Goal: Transaction & Acquisition: Purchase product/service

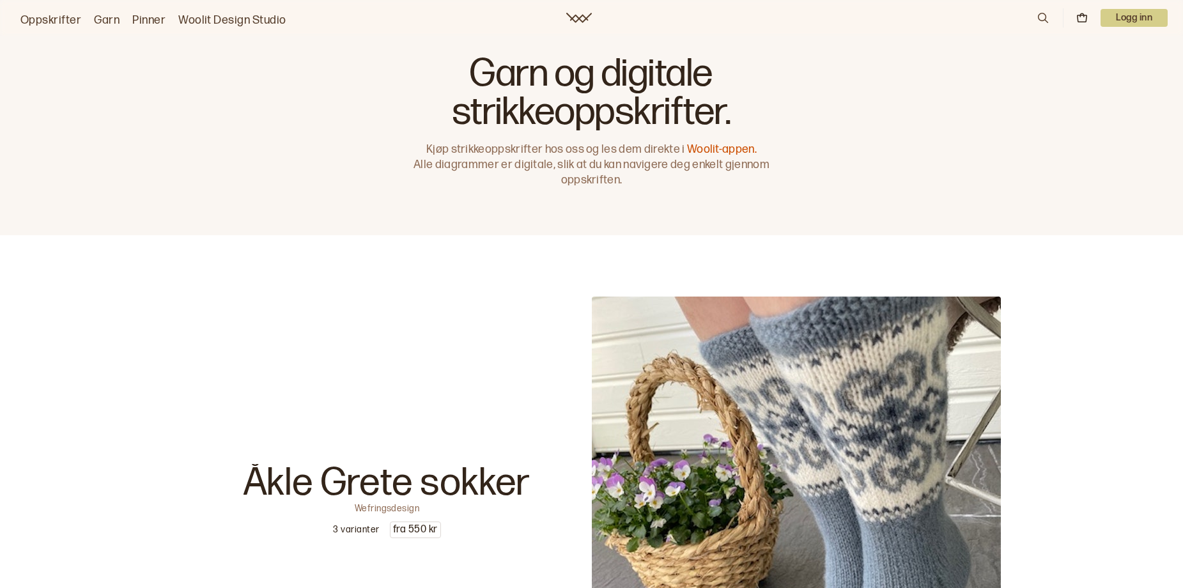
click at [1036, 20] on icon at bounding box center [1043, 18] width 14 height 14
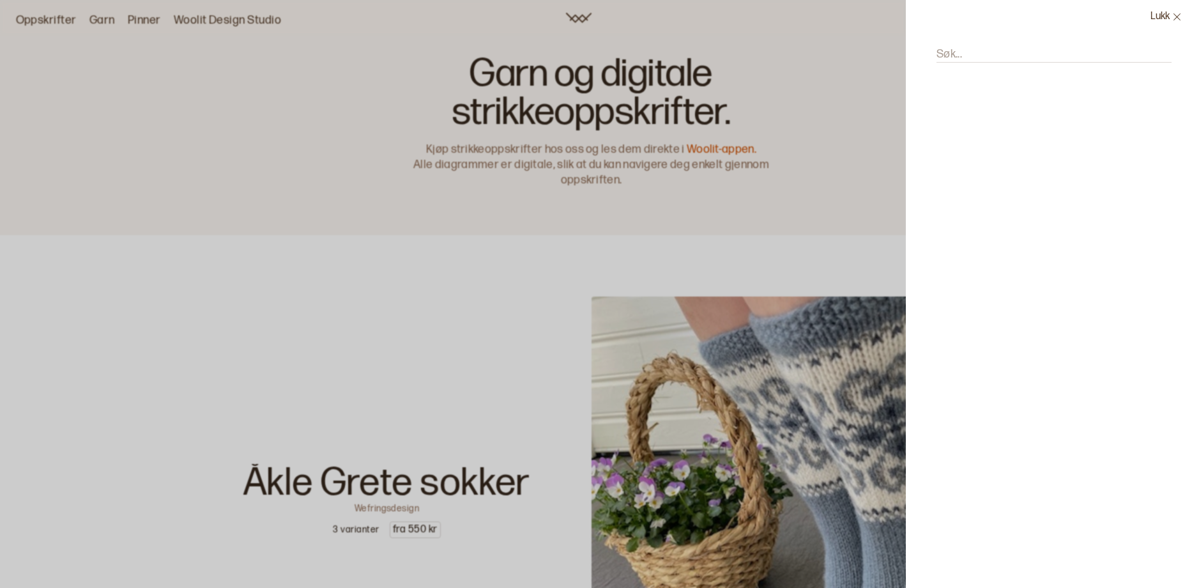
click at [937, 62] on label "Søk..." at bounding box center [950, 54] width 26 height 15
click at [937, 63] on input "Søk..." at bounding box center [1054, 55] width 235 height 16
click at [937, 63] on input "nagga invers" at bounding box center [1054, 55] width 235 height 16
click at [937, 63] on input "invers" at bounding box center [1054, 55] width 235 height 16
type input "i"
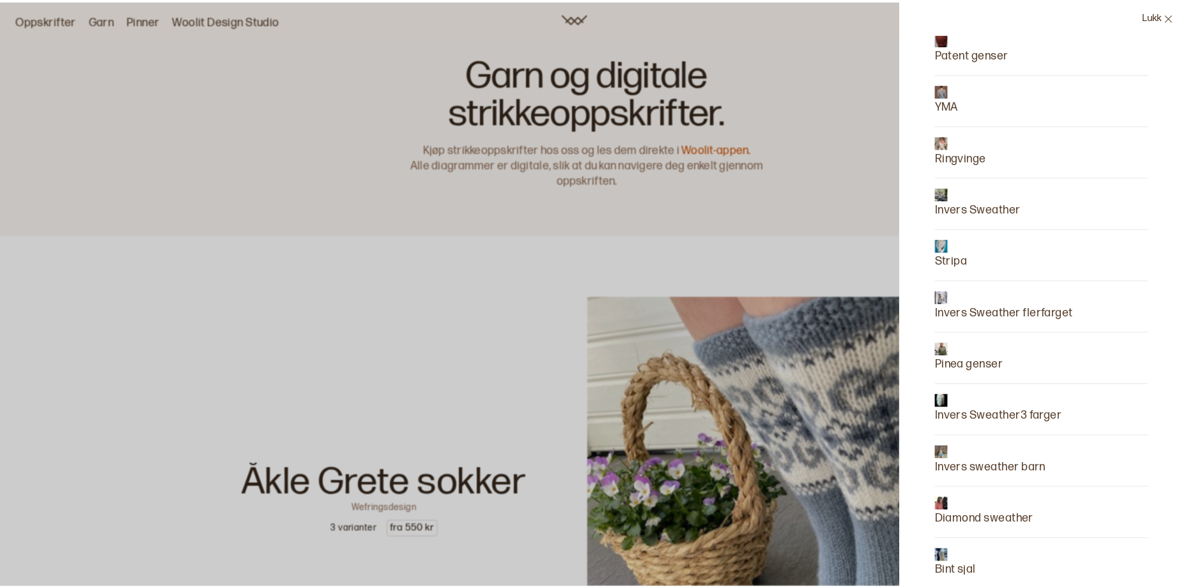
scroll to position [895, 0]
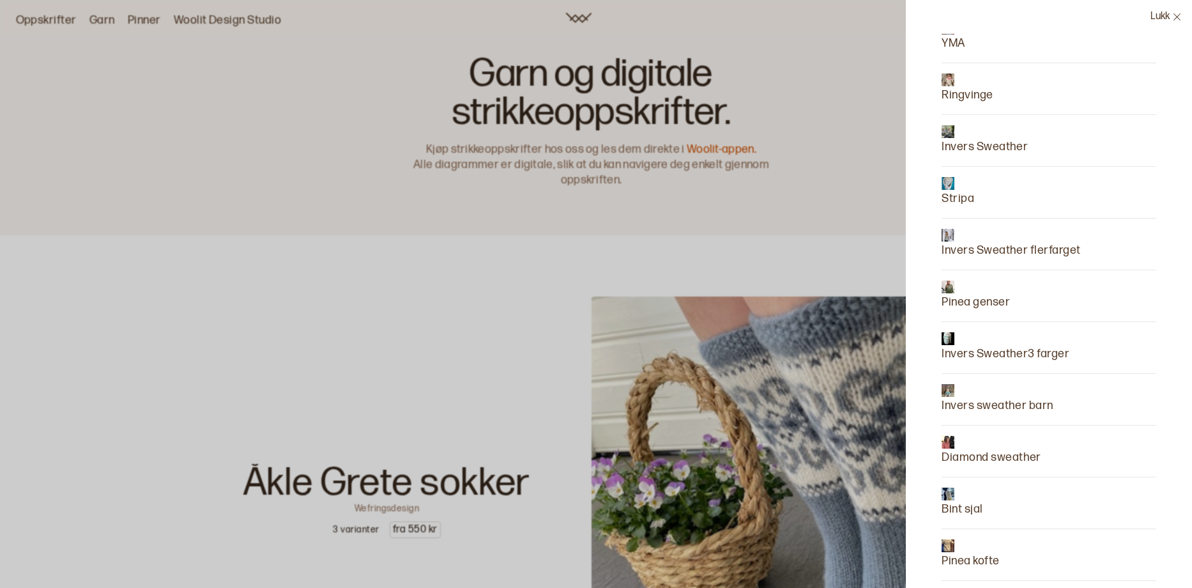
type input "nagga"
click at [999, 259] on p "Invers Sweather flerfarget" at bounding box center [1011, 251] width 139 height 18
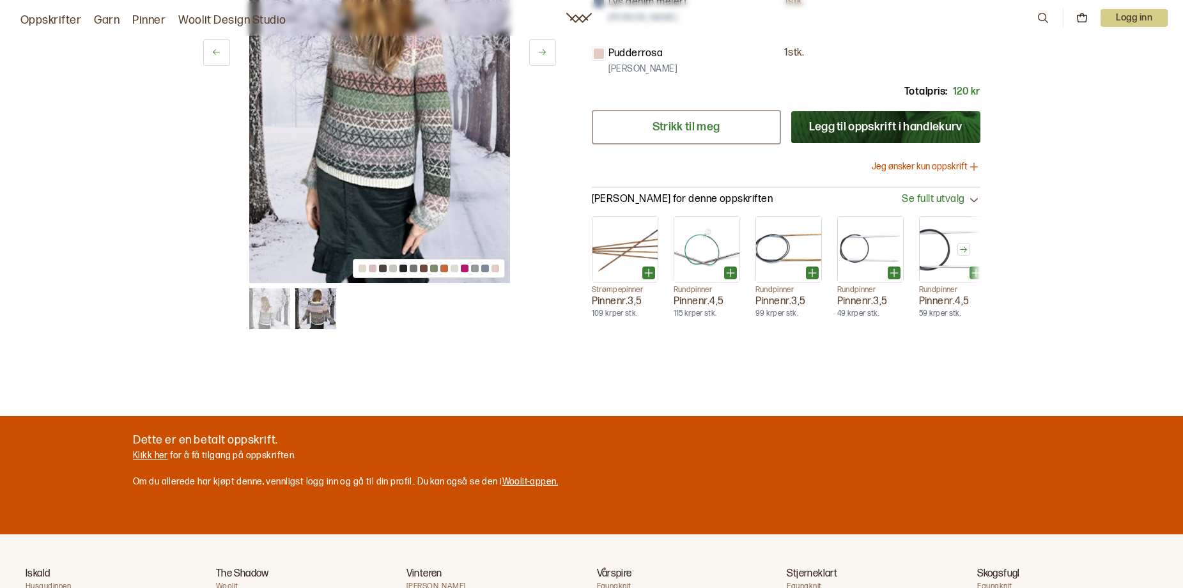
scroll to position [958, 0]
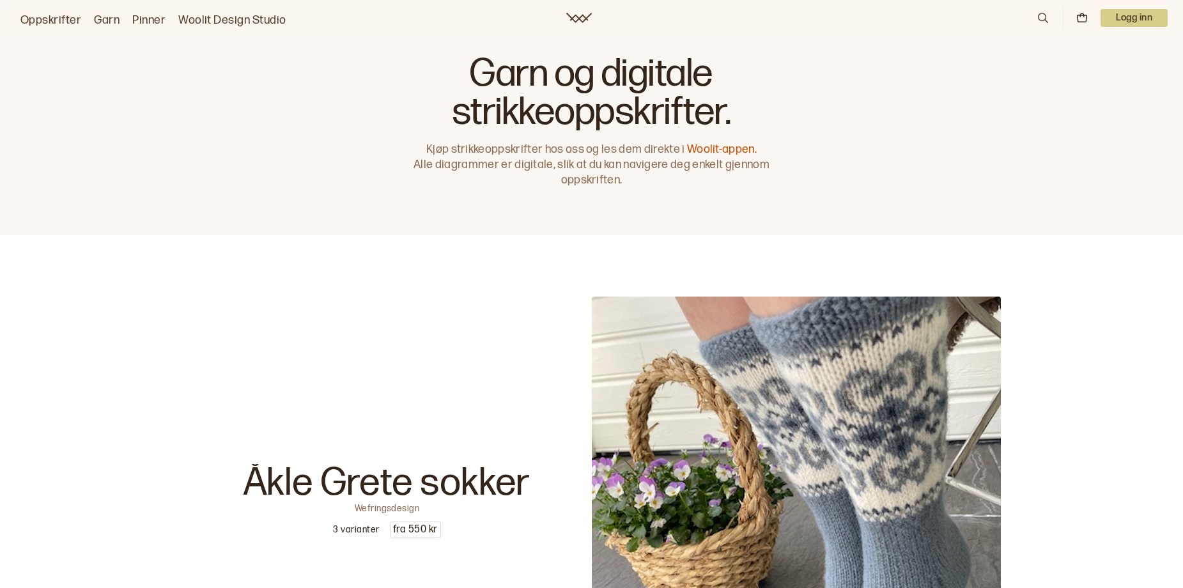
click at [1036, 24] on icon at bounding box center [1043, 18] width 14 height 14
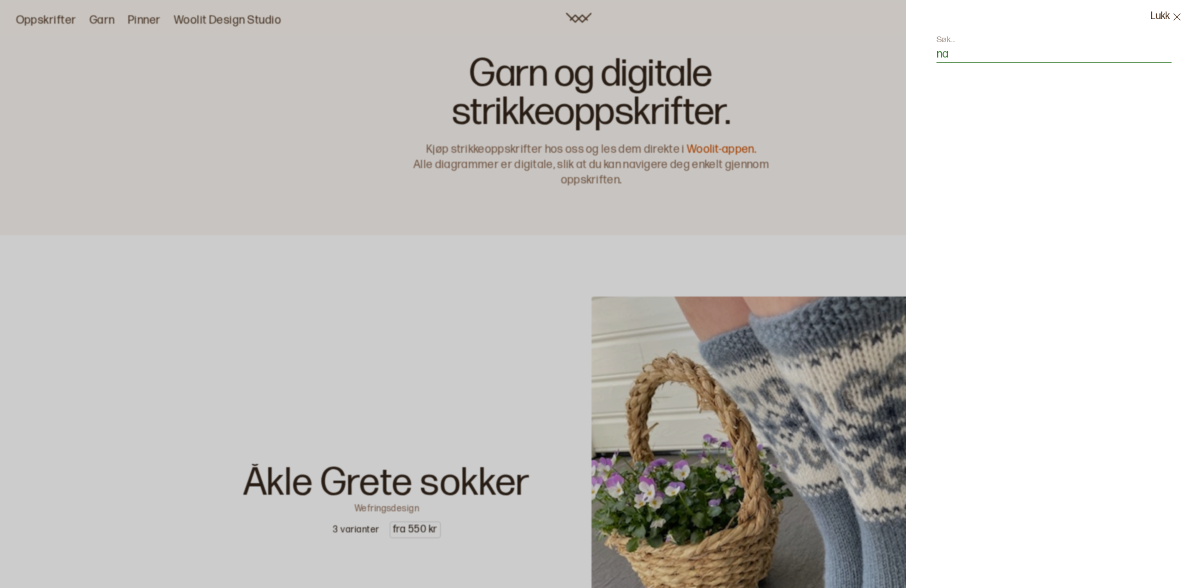
type input "nag"
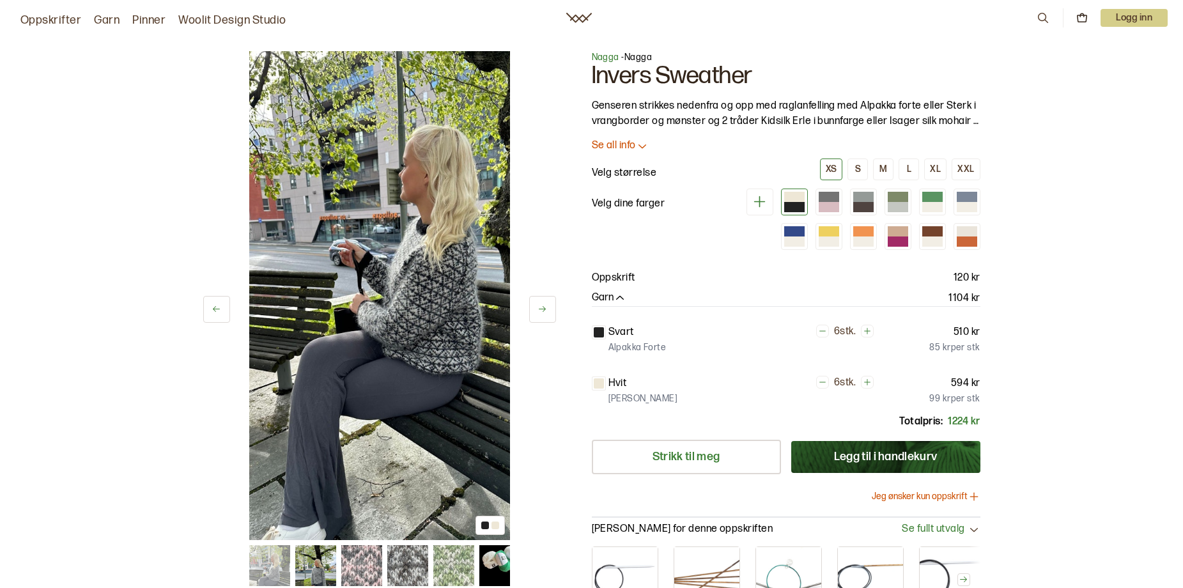
click at [401, 27] on div "Oppskrifter Garn Pinner Woolit Design Studio 0 Logg inn" at bounding box center [591, 17] width 1183 height 23
click at [861, 175] on div "S" at bounding box center [858, 170] width 6 height 12
